Goal: Communication & Community: Answer question/provide support

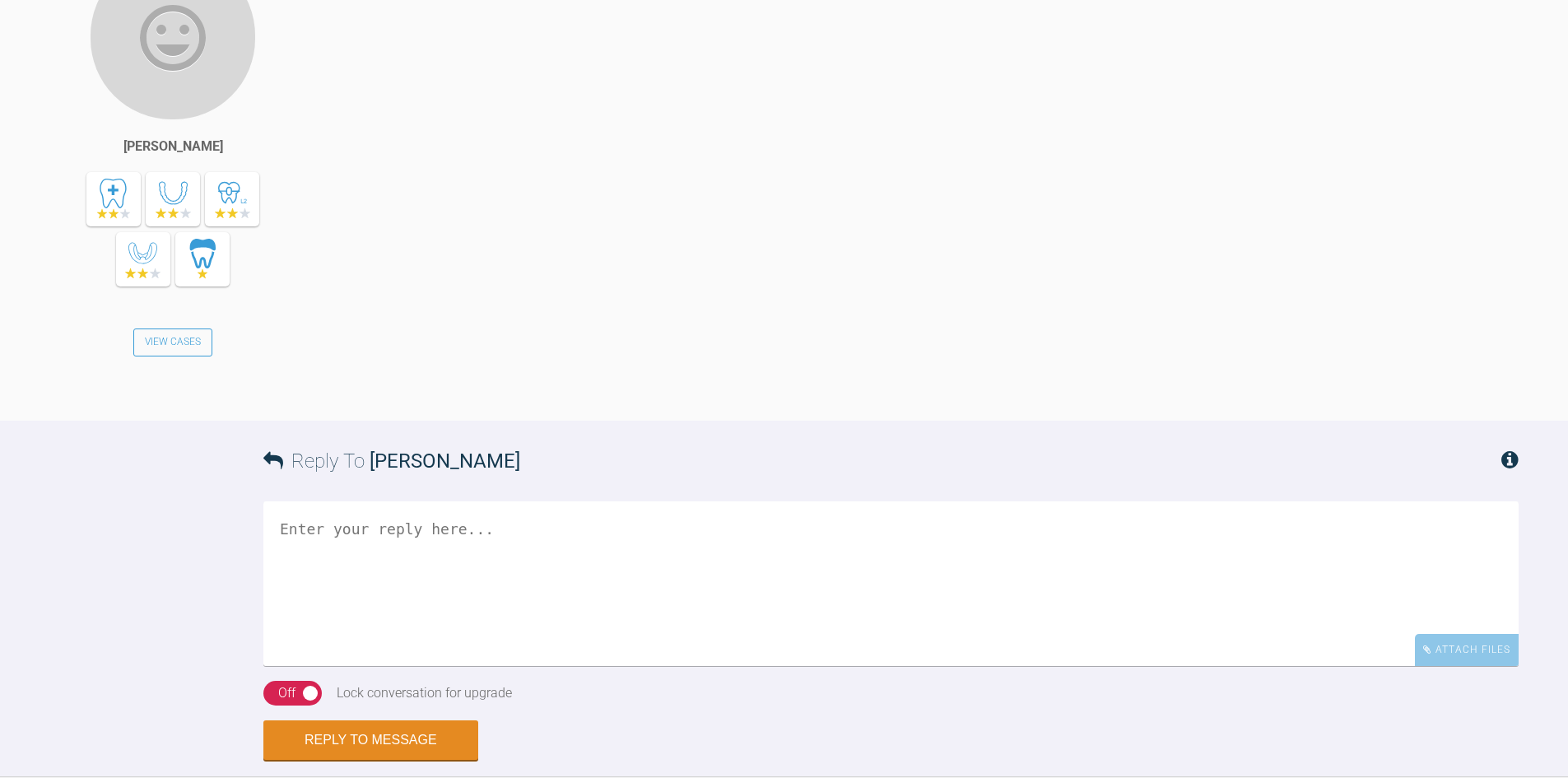
scroll to position [1872, 0]
click at [410, 394] on div "Yes, I will do" at bounding box center [932, 172] width 1173 height 443
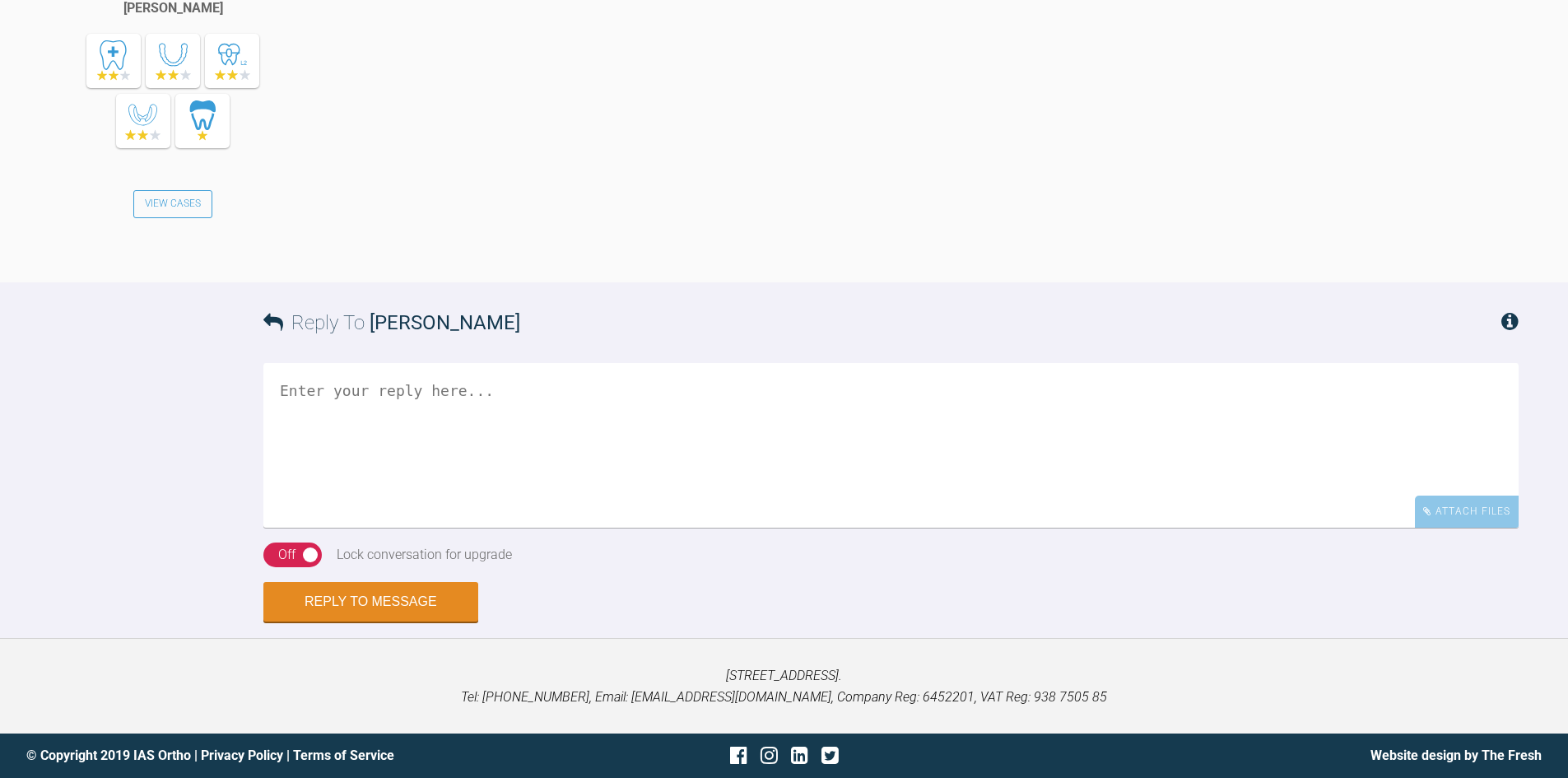
scroll to position [2389, 0]
click at [450, 461] on textarea at bounding box center [891, 446] width 1255 height 165
type textarea "Great! Please post here when ready..."
click at [270, 573] on div "On Off Lock conversation for upgrade" at bounding box center [891, 562] width 1255 height 39
click at [270, 559] on div "On Off" at bounding box center [293, 554] width 59 height 24
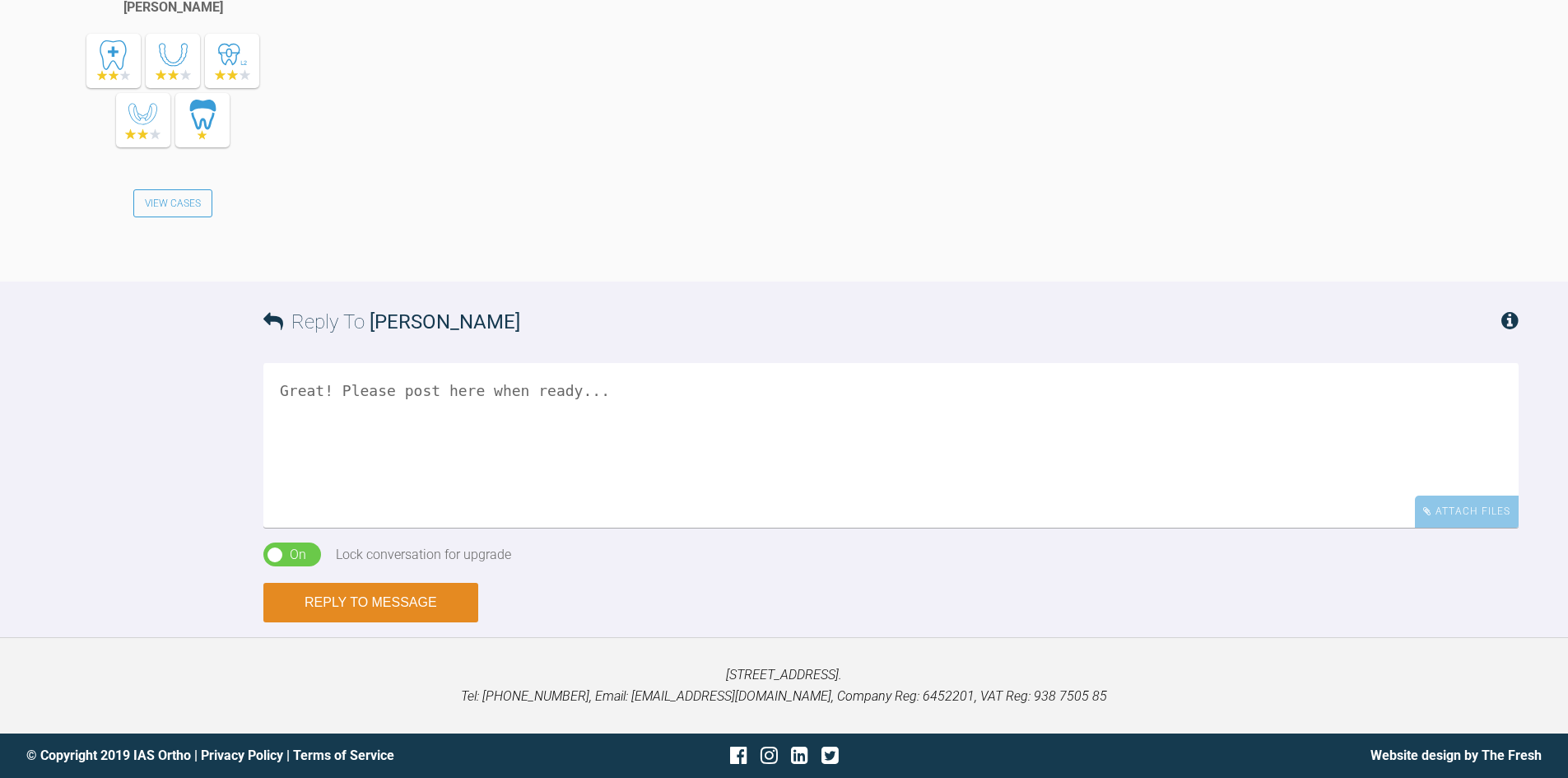
click at [411, 606] on button "Reply to Message" at bounding box center [371, 602] width 215 height 39
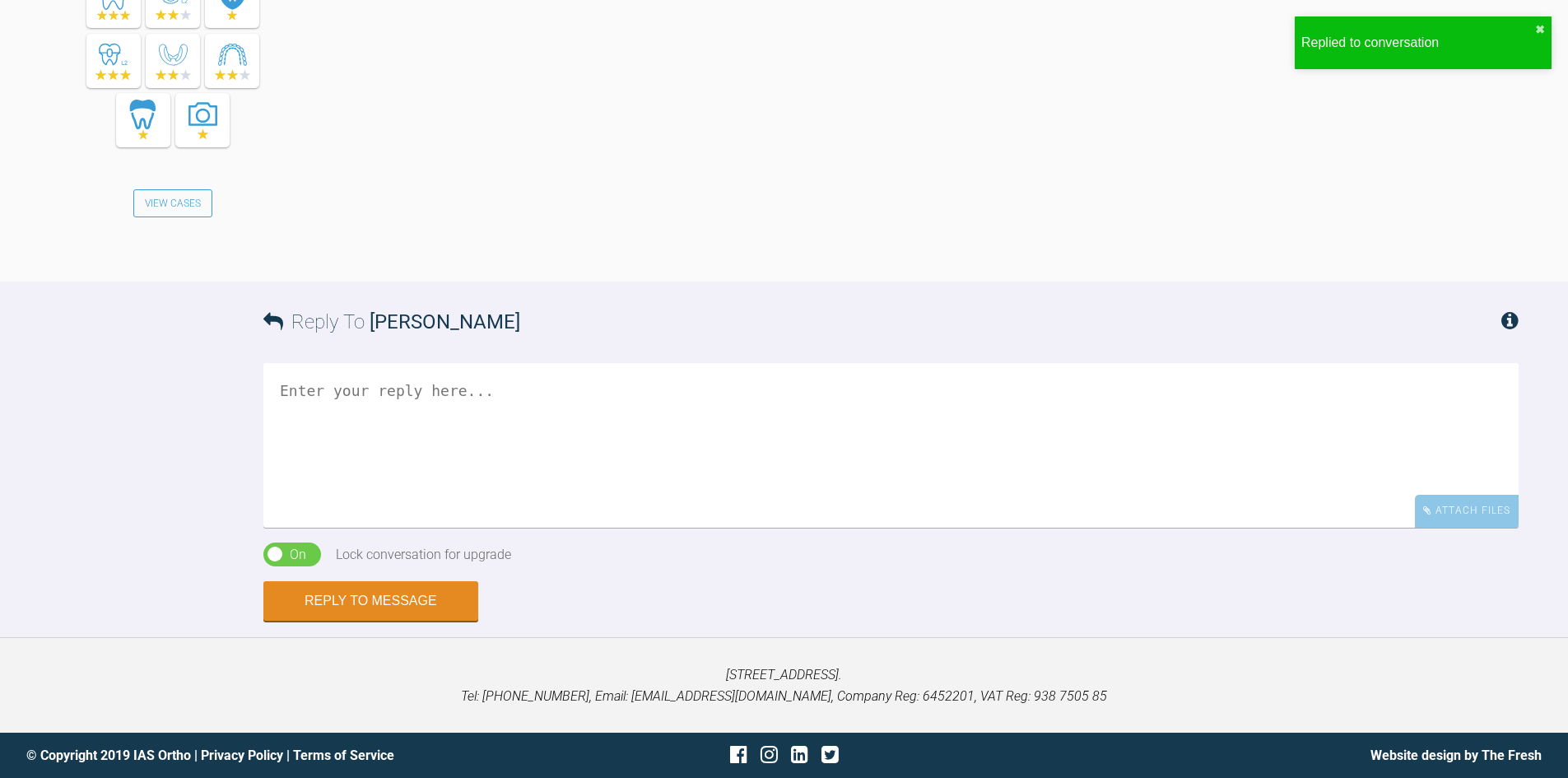
scroll to position [2981, 0]
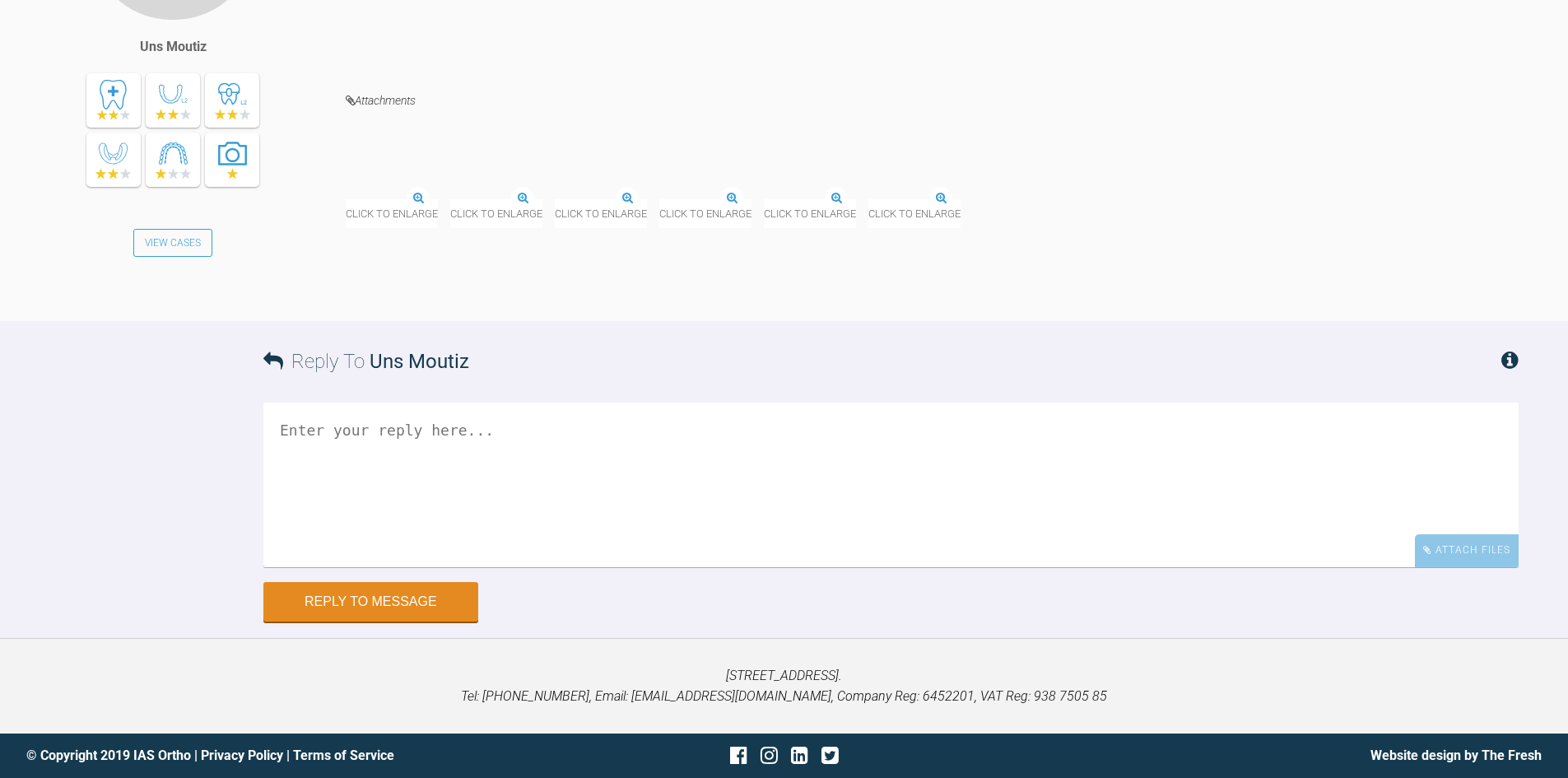
scroll to position [14526, 0]
click at [429, 537] on textarea at bounding box center [891, 485] width 1255 height 165
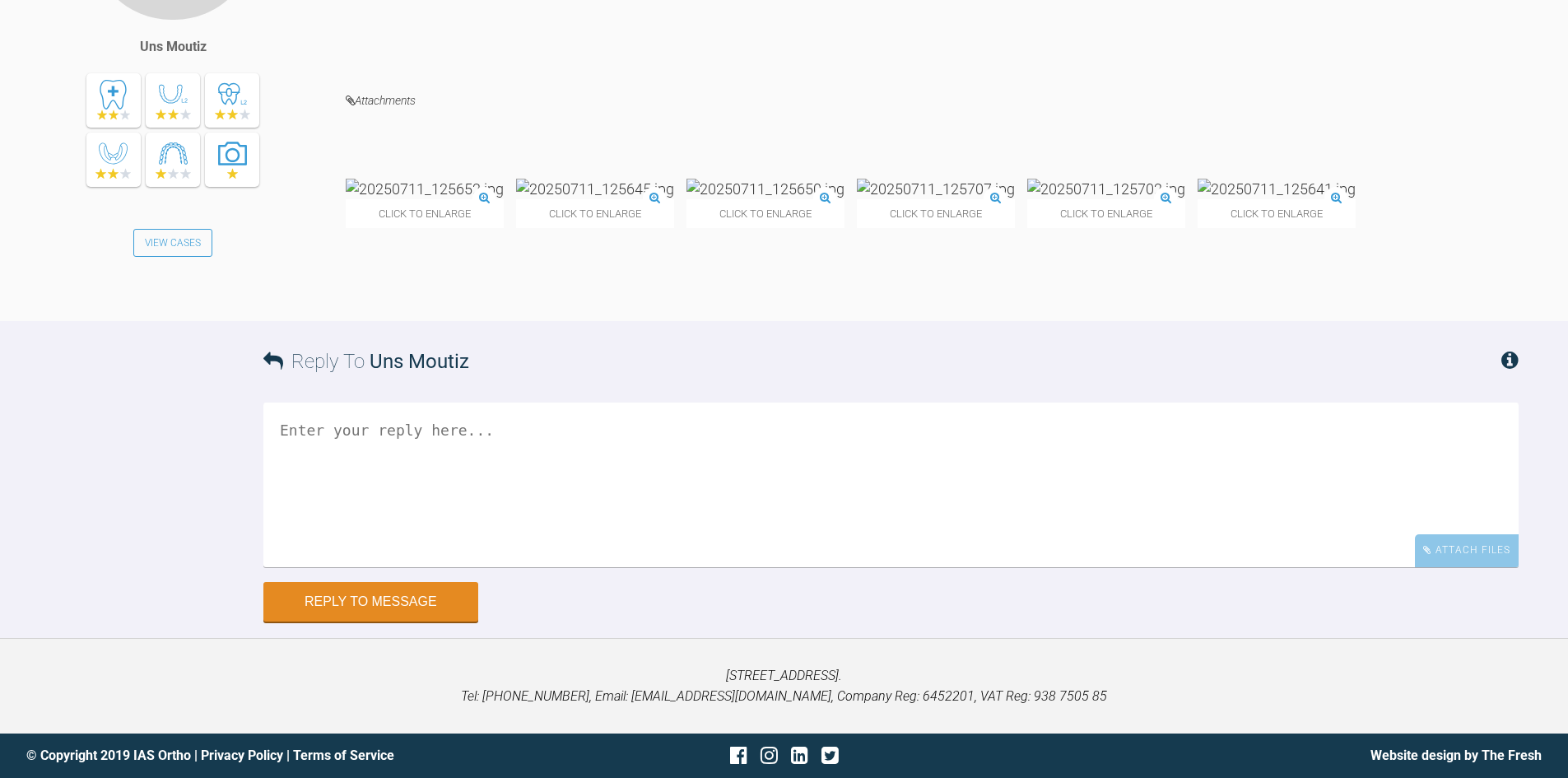
click at [935, 199] on img at bounding box center [935, 188] width 158 height 21
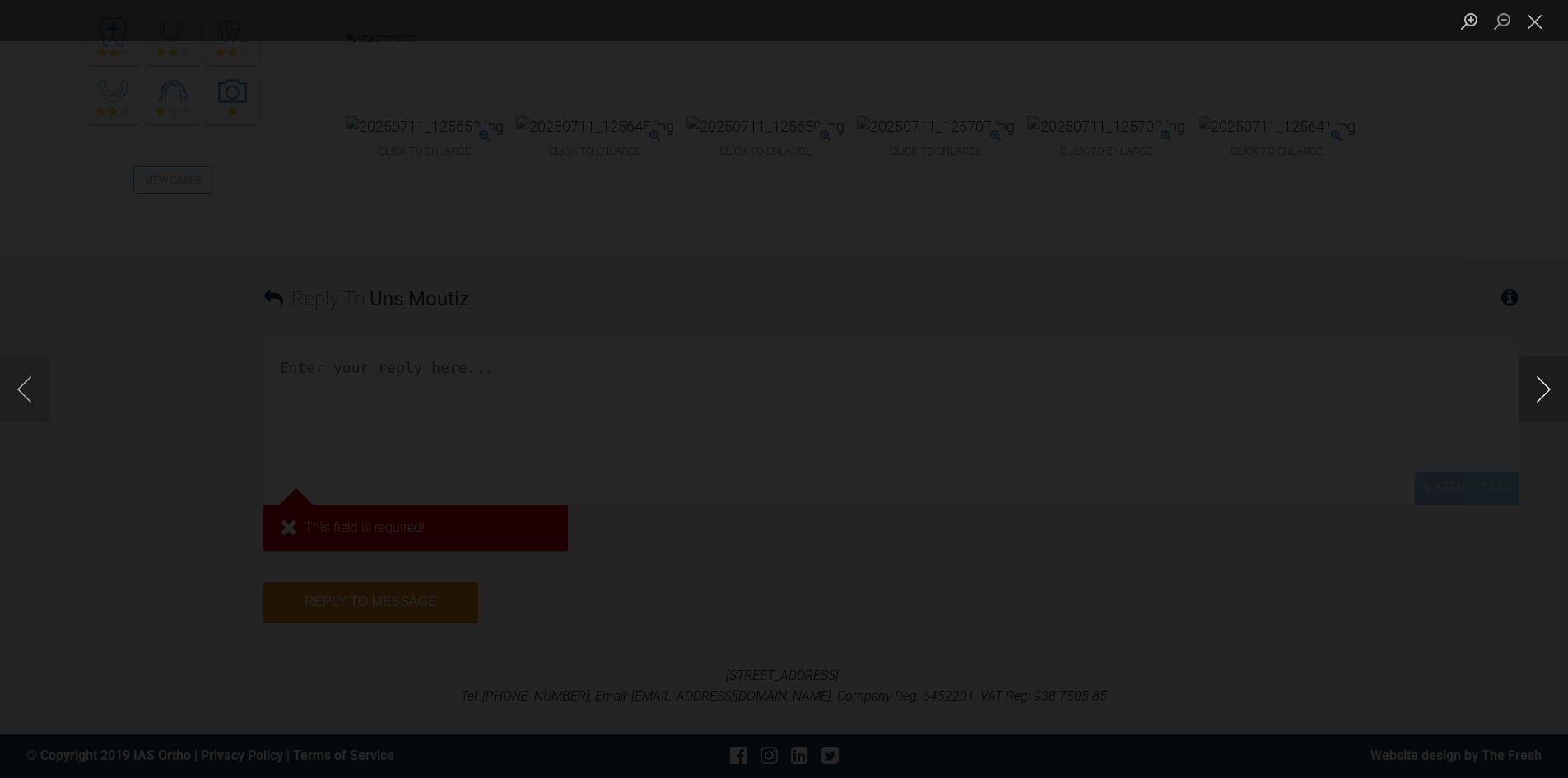
click at [1540, 393] on button "Next image" at bounding box center [1543, 389] width 49 height 66
click at [1541, 17] on button "Close lightbox" at bounding box center [1535, 21] width 33 height 28
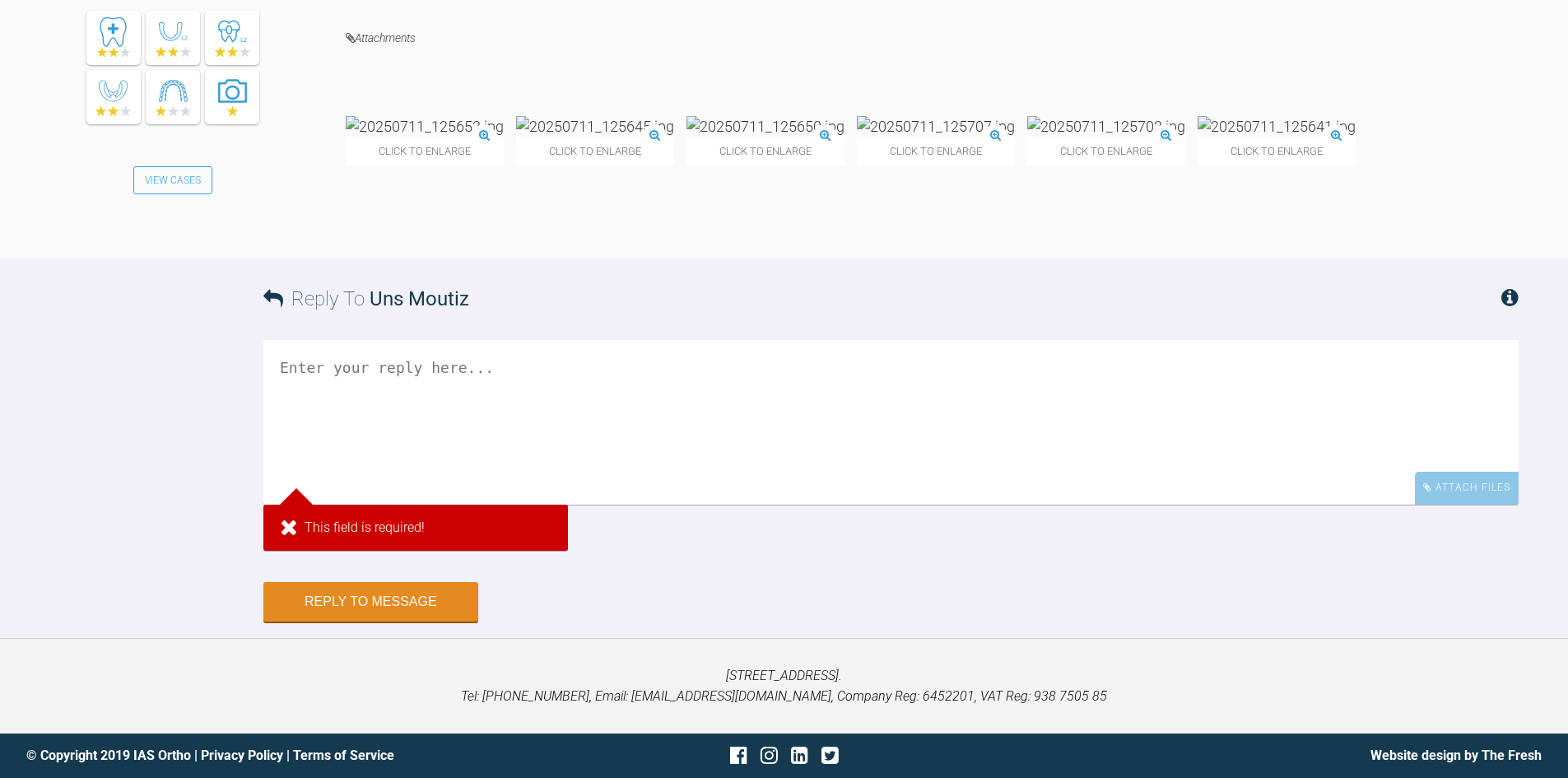
scroll to position [14658, 0]
click at [391, 408] on textarea at bounding box center [891, 422] width 1255 height 165
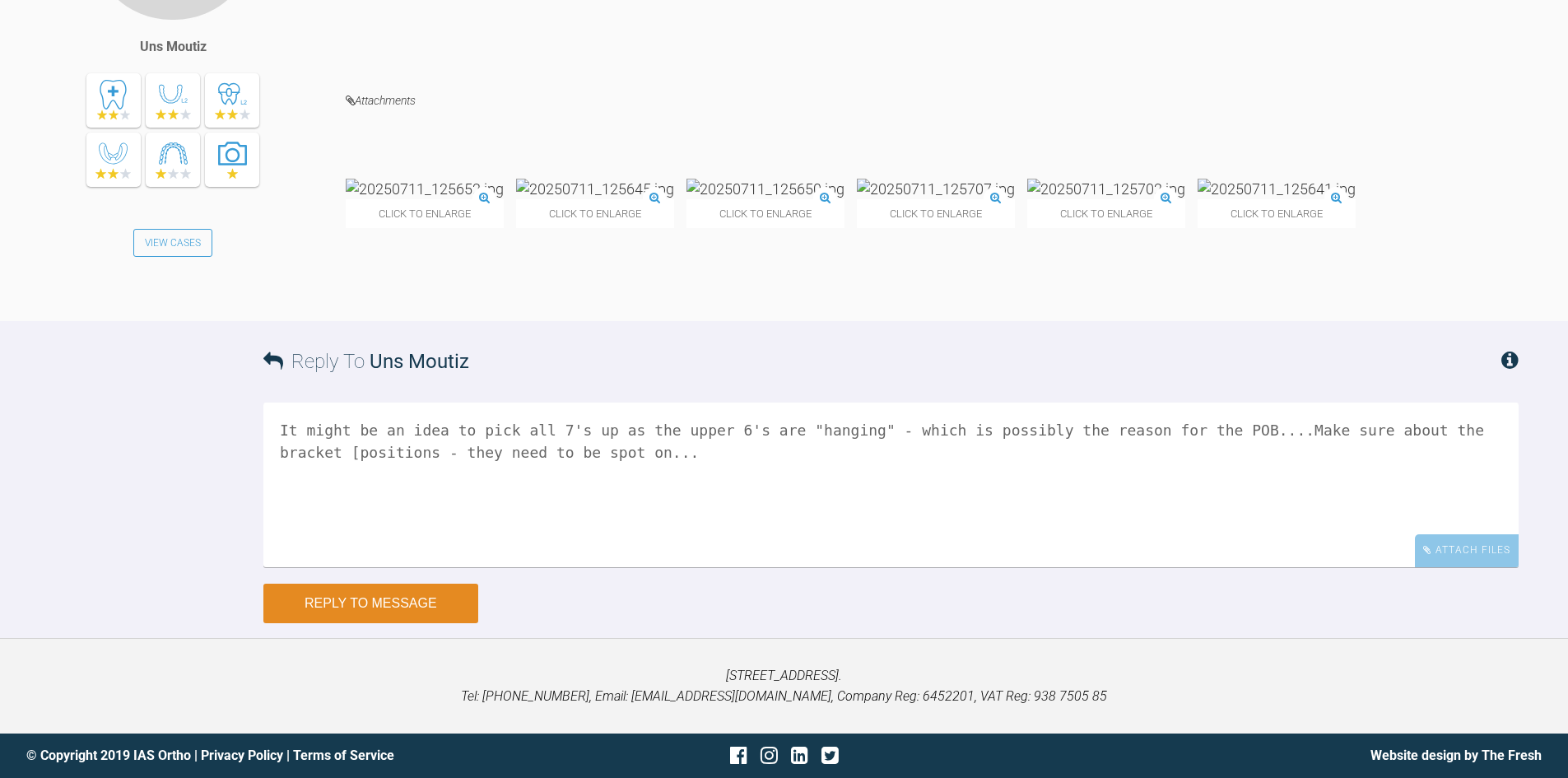
type textarea "It might be an idea to pick all 7's up as the upper 6's are "hanging" - which i…"
click at [350, 609] on button "Reply to Message" at bounding box center [371, 603] width 215 height 39
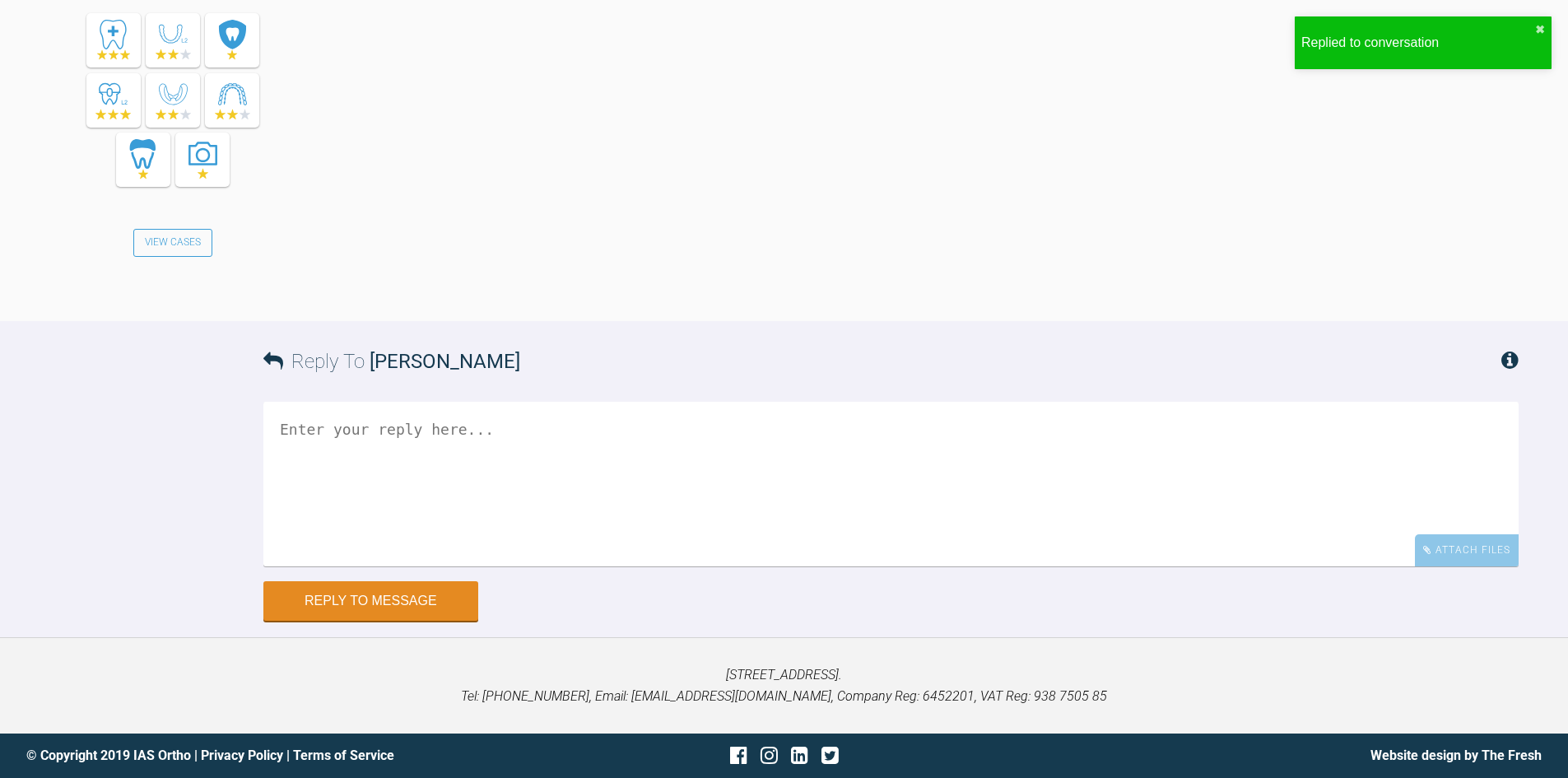
scroll to position [15224, 0]
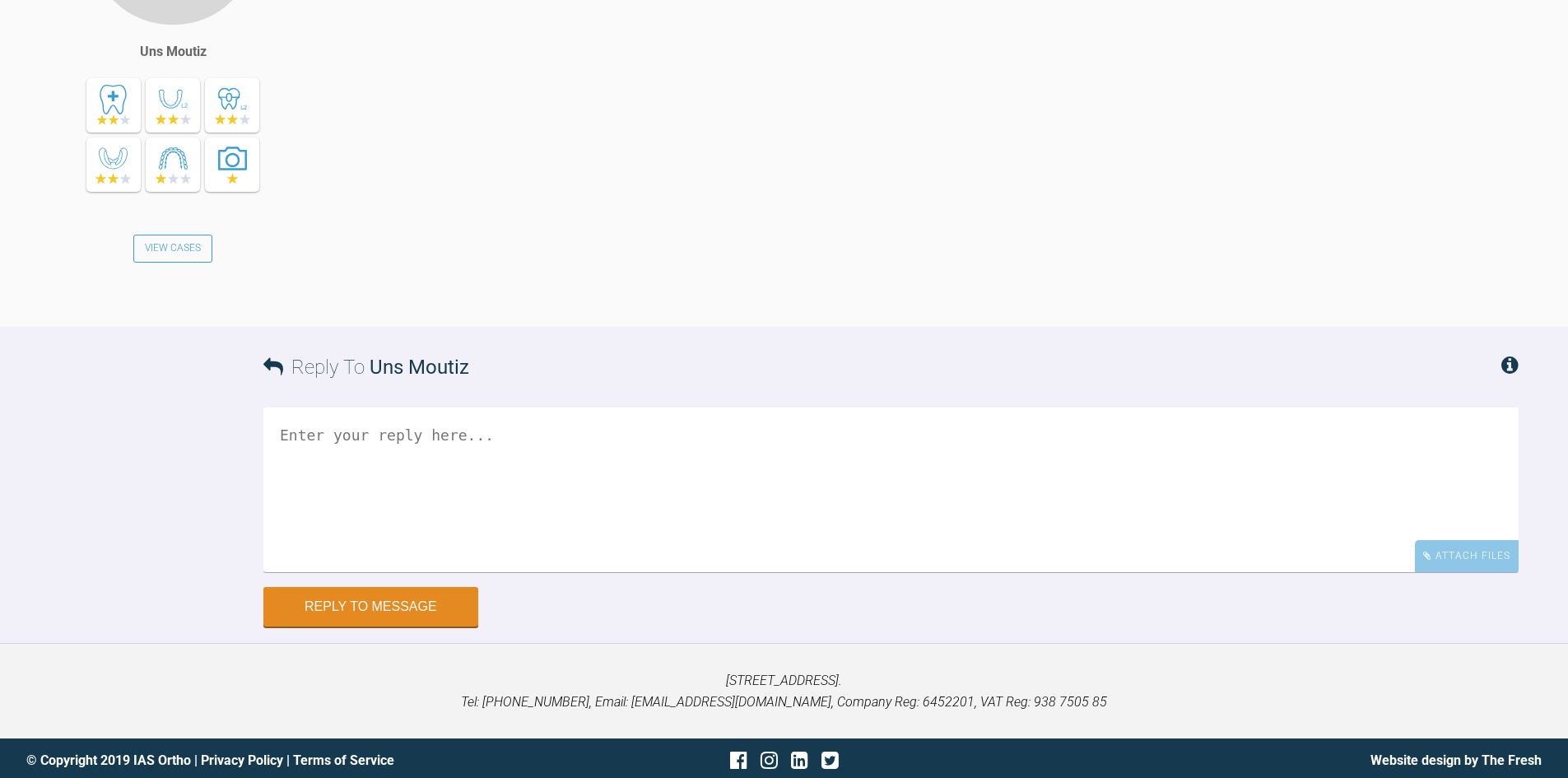
scroll to position [15586, 0]
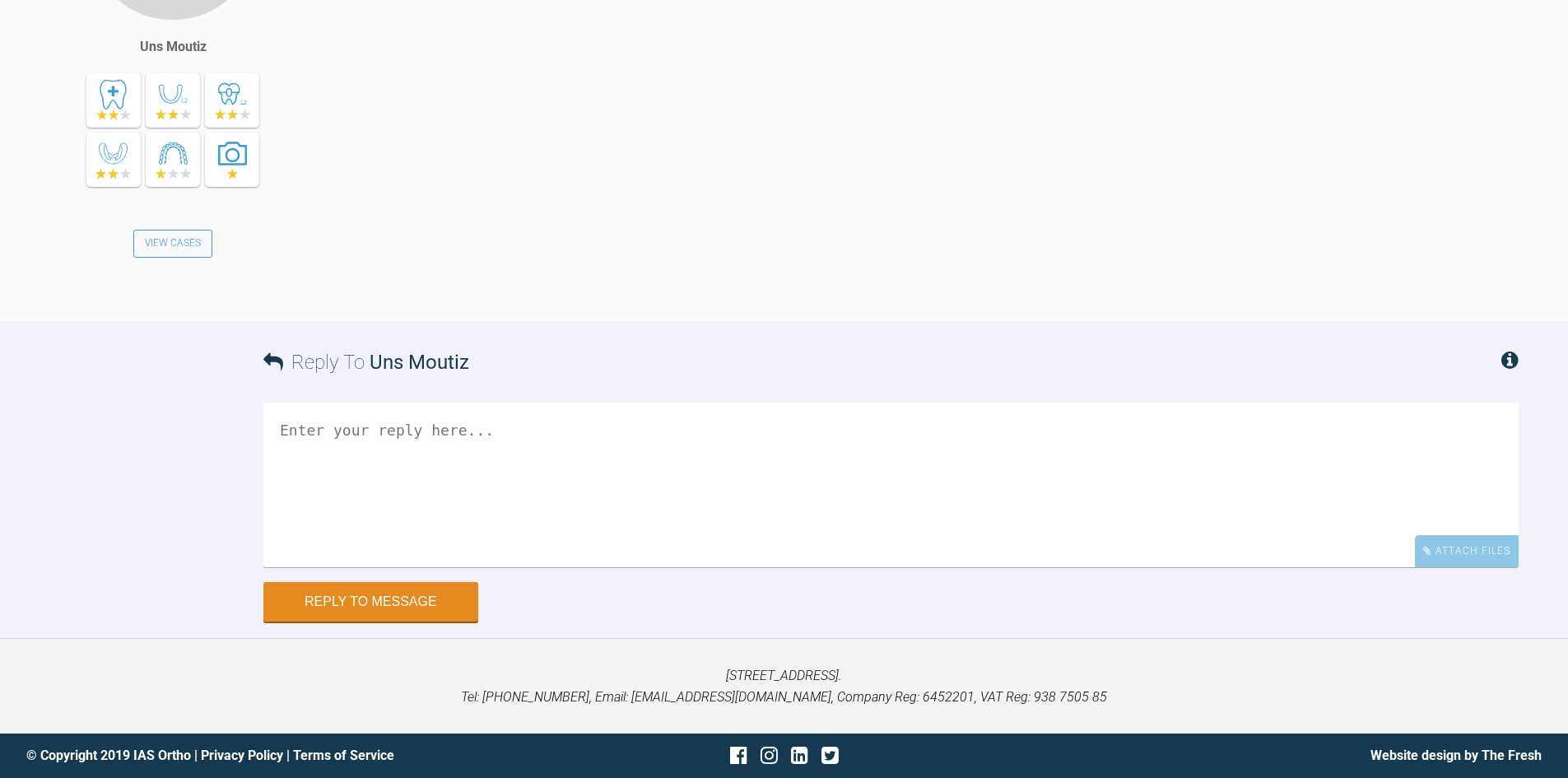
click at [455, 467] on textarea at bounding box center [891, 485] width 1255 height 165
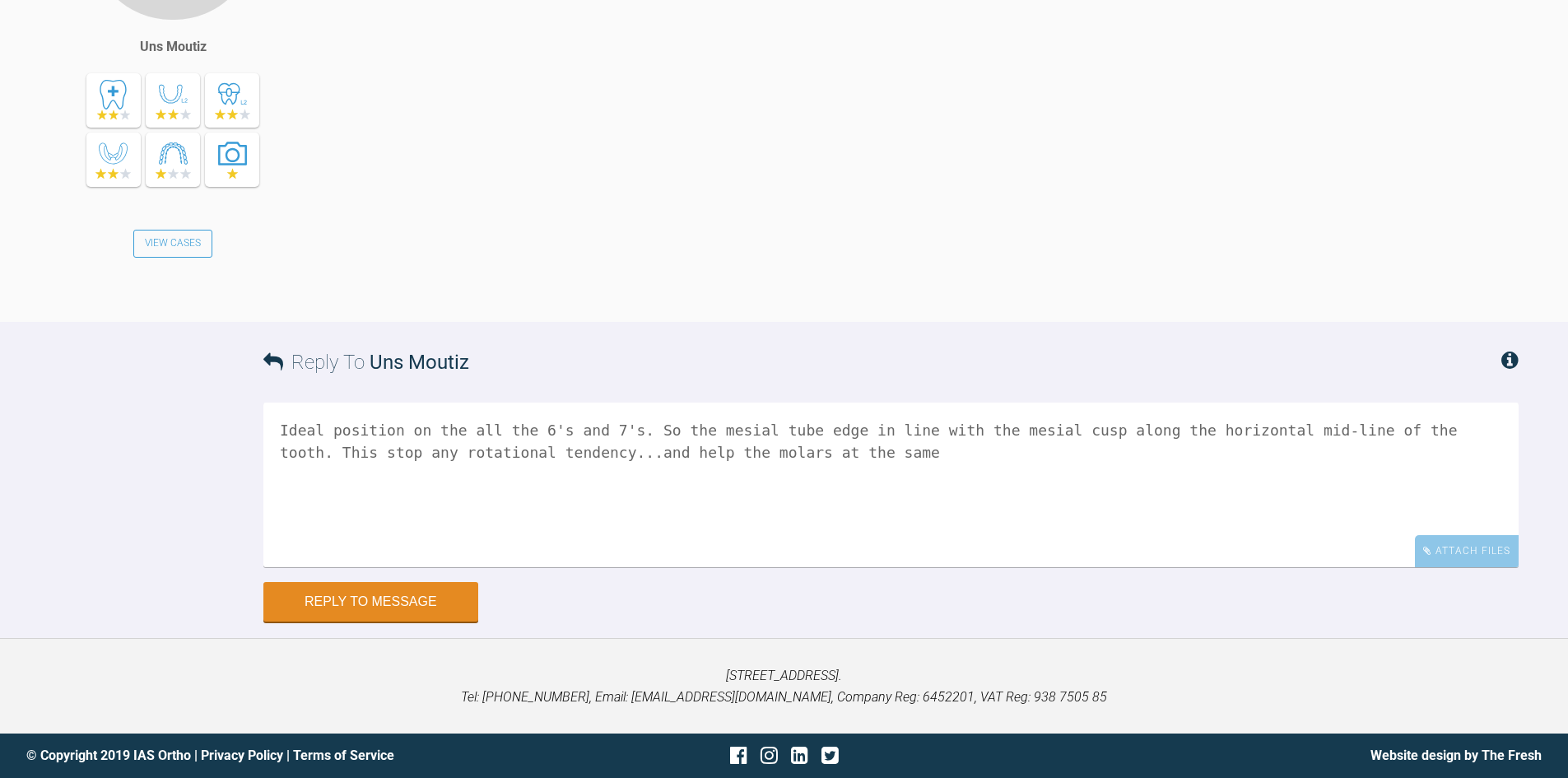
click at [657, 567] on textarea "Ideal position on the all the 6's and 7's. So the mesial tube edge in line with…" at bounding box center [891, 485] width 1255 height 165
click at [797, 567] on textarea "Ideal position on the all the 6's and 7's. So the mesial tube edge in line with…" at bounding box center [891, 485] width 1255 height 165
type textarea "Ideal position on the all the 6's and 7's. So the mesial tube edge in line with…"
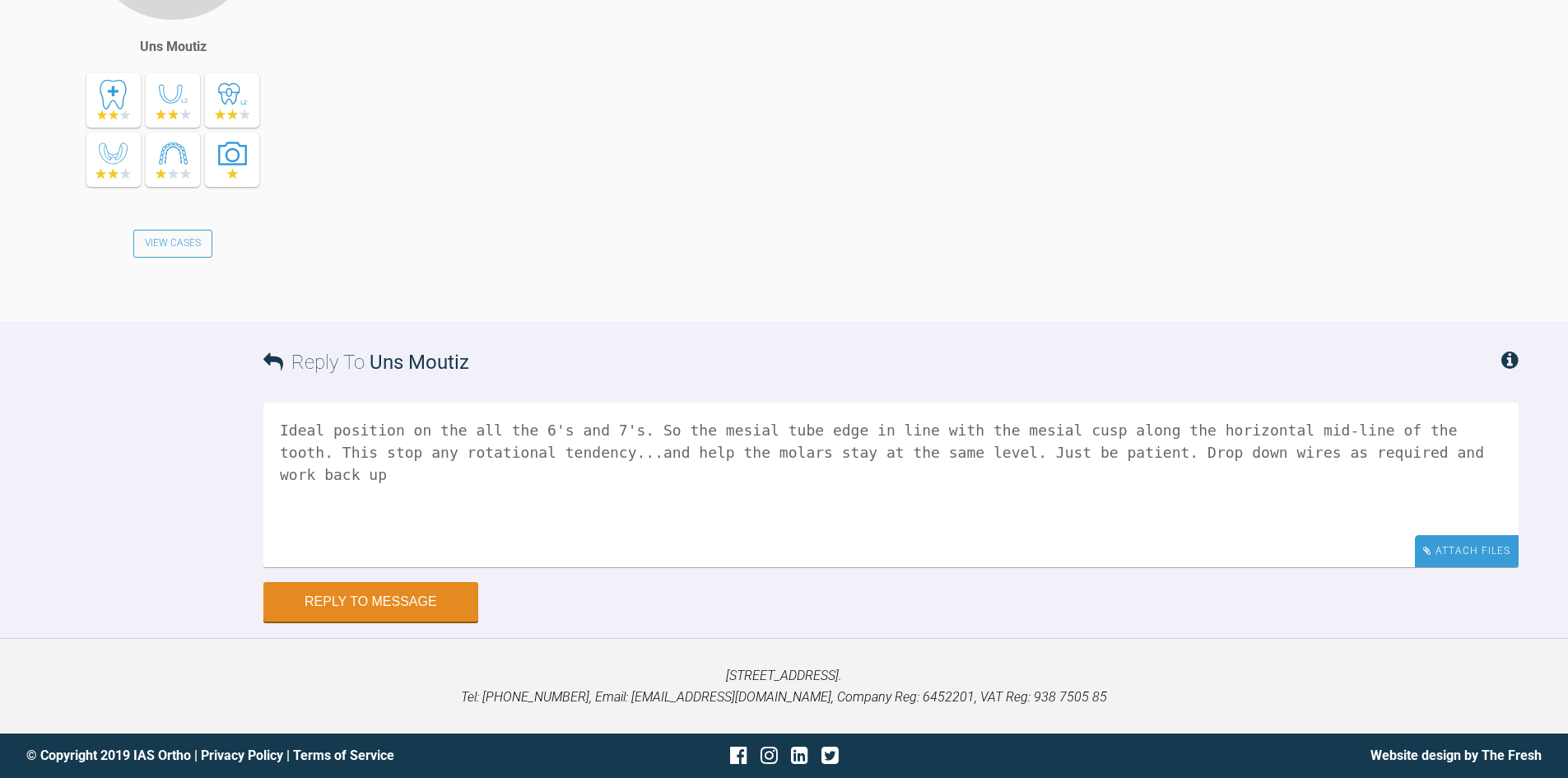
click at [1463, 567] on div "Attach Files" at bounding box center [1467, 551] width 104 height 32
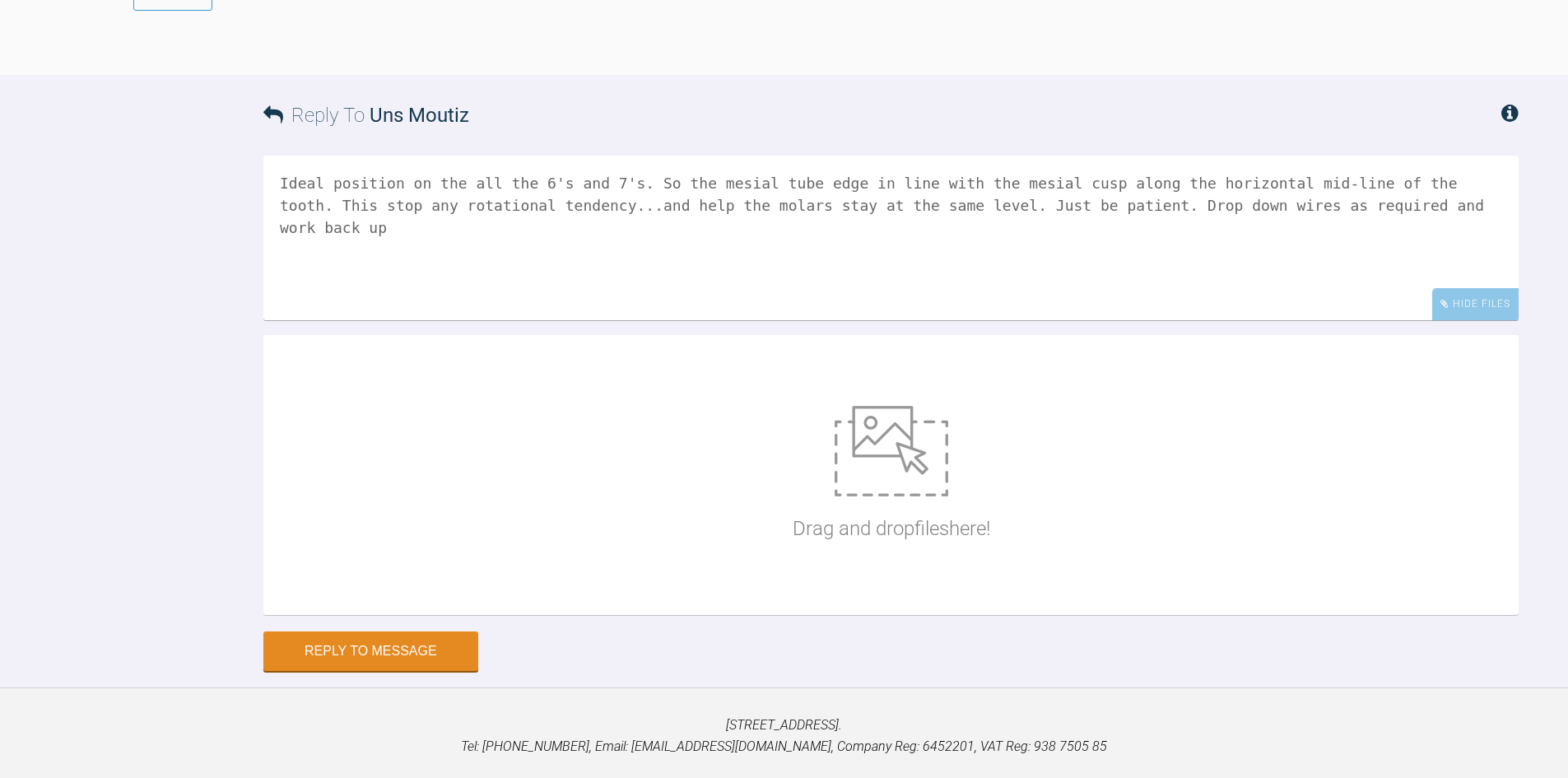
click at [896, 497] on img at bounding box center [892, 451] width 114 height 90
type input "C:\fakepath\7's bracket.jpg"
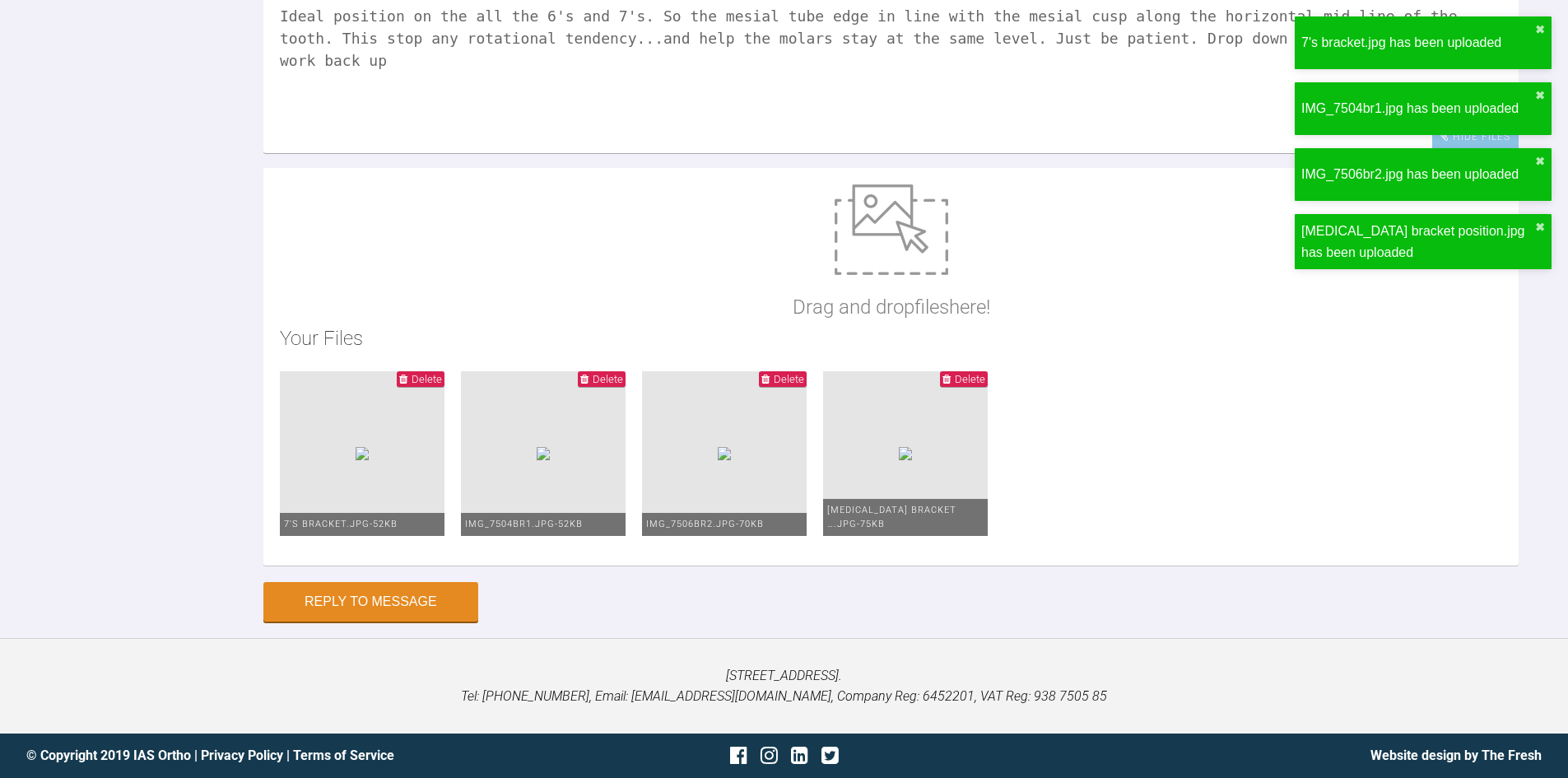
scroll to position [16317, 0]
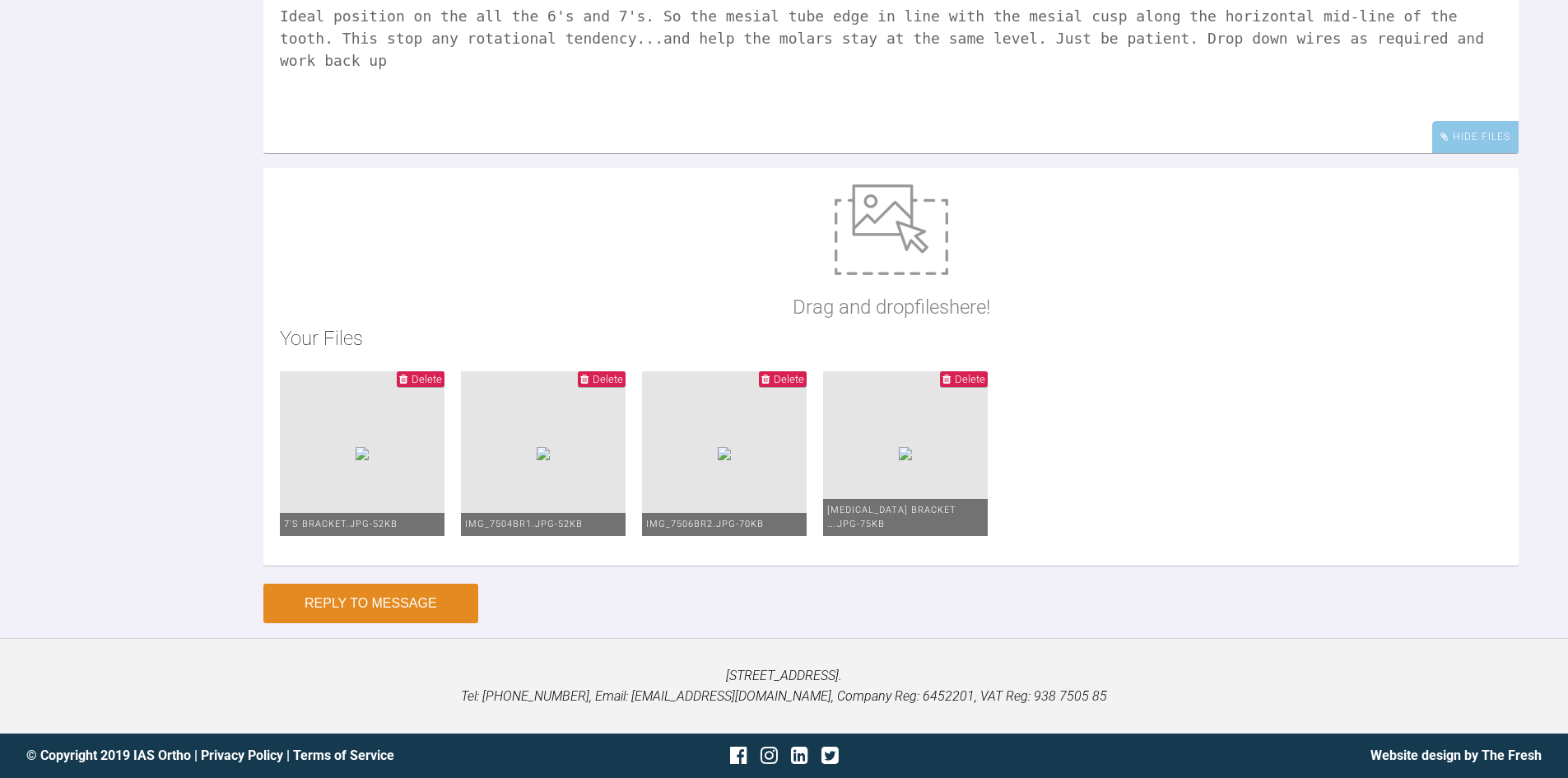
click at [357, 604] on button "Reply to Message" at bounding box center [371, 603] width 215 height 39
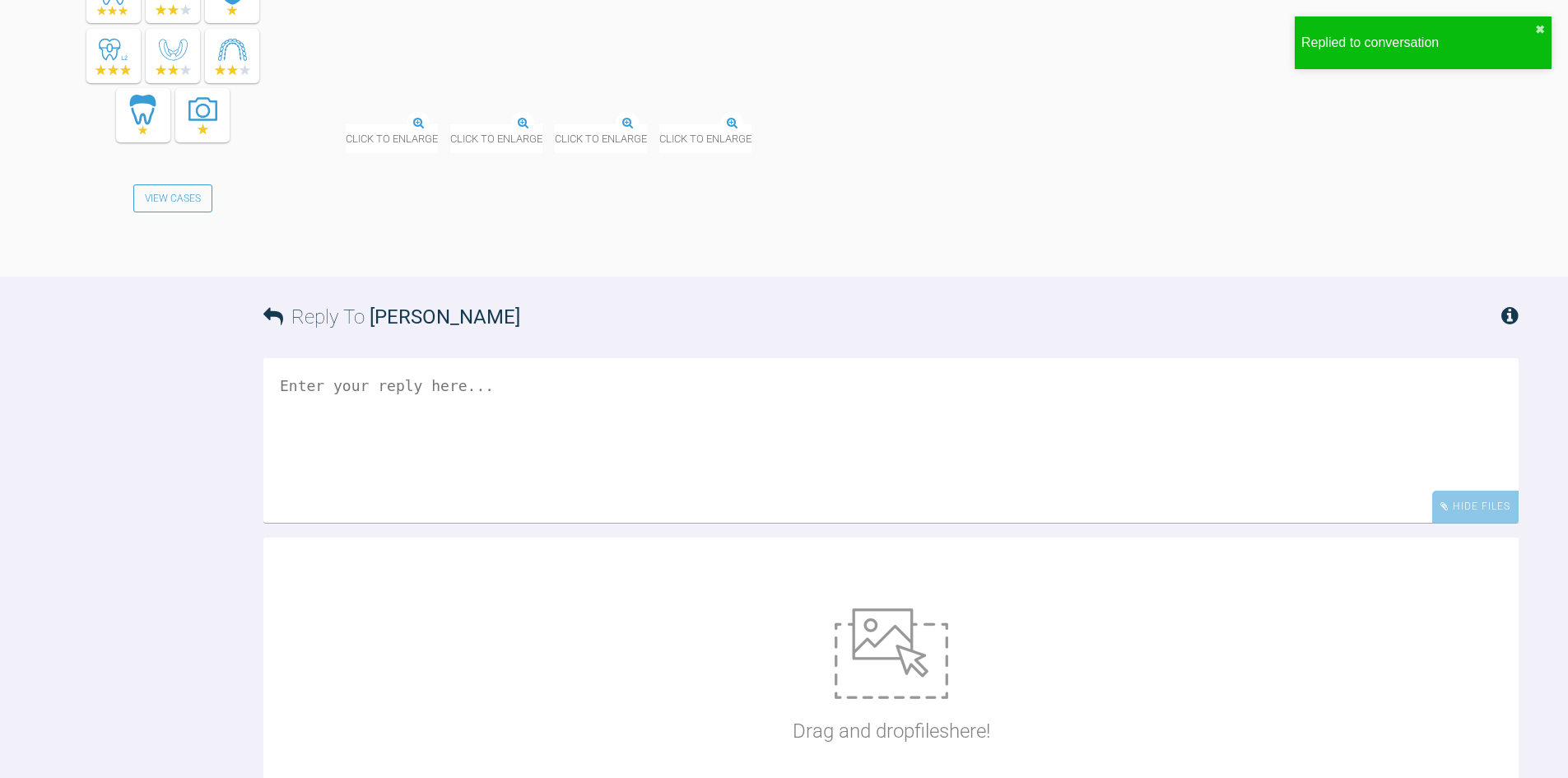
scroll to position [16119, 0]
